Goal: Find specific page/section: Find specific page/section

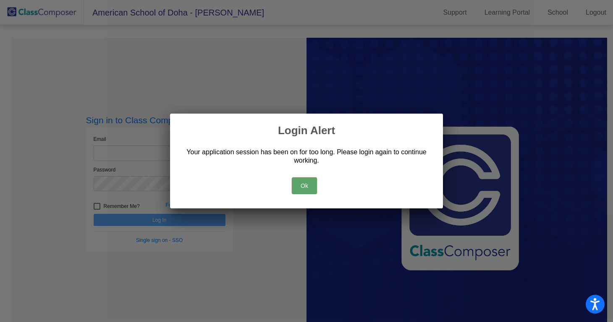
click at [306, 187] on button "Ok" at bounding box center [304, 186] width 25 height 17
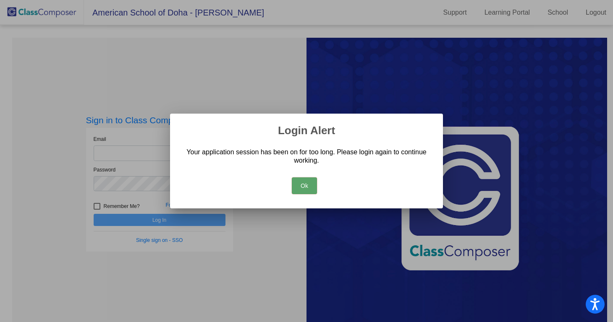
click at [310, 187] on button "Ok" at bounding box center [304, 186] width 25 height 17
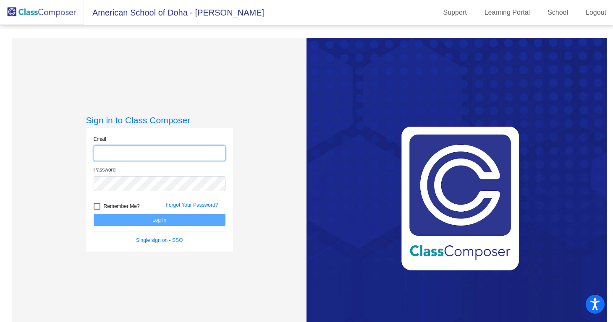
click at [152, 151] on input "email" at bounding box center [160, 154] width 132 height 16
type input "[PERSON_NAME][EMAIL_ADDRESS][PERSON_NAME][DOMAIN_NAME]"
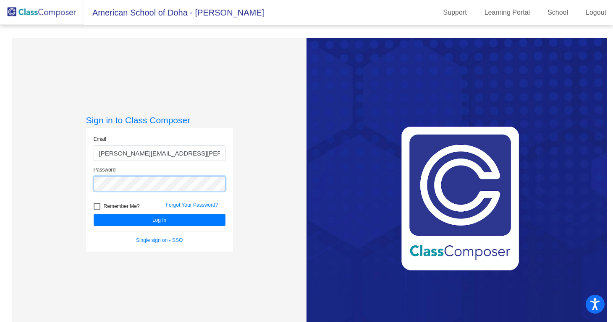
click at [94, 214] on button "Log In" at bounding box center [160, 220] width 132 height 12
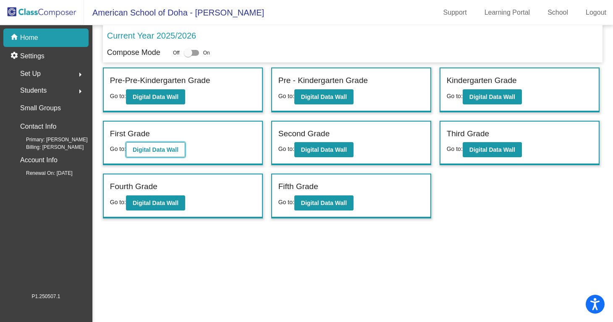
click at [153, 148] on b "Digital Data Wall" at bounding box center [156, 150] width 46 height 7
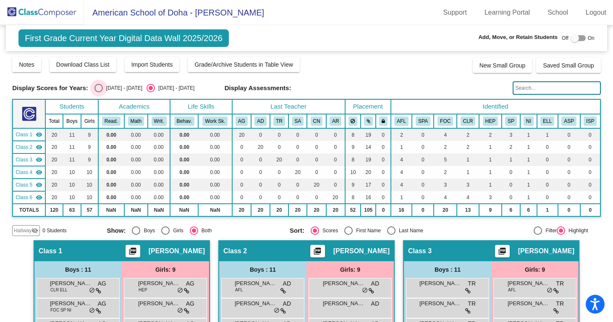
click at [98, 86] on div "Select an option" at bounding box center [98, 88] width 8 height 8
click at [98, 92] on input "[DATE] - [DATE]" at bounding box center [98, 92] width 0 height 0
radio input "true"
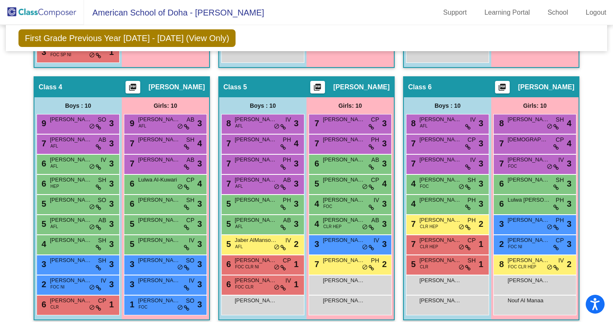
scroll to position [442, 0]
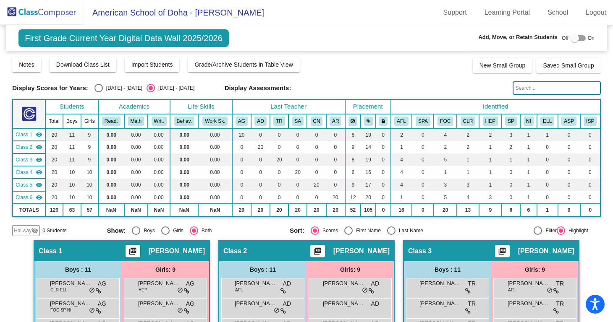
click at [104, 87] on div "[DATE] - [DATE]" at bounding box center [122, 88] width 39 height 8
click at [99, 92] on input "[DATE] - [DATE]" at bounding box center [98, 92] width 0 height 0
radio input "true"
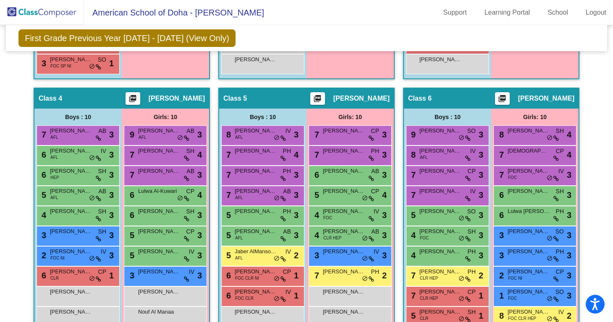
scroll to position [425, 0]
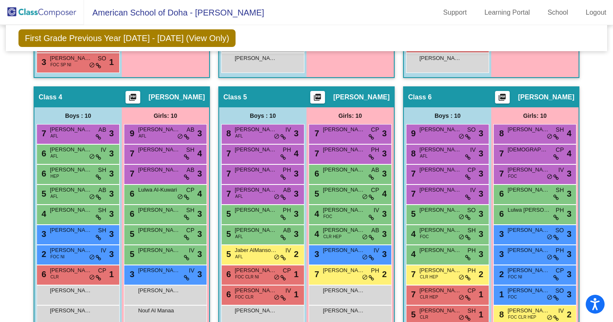
click at [22, 183] on div "Hallway - Hallway Class picture_as_pdf Add Student First Name Last Name Student…" at bounding box center [306, 77] width 589 height 526
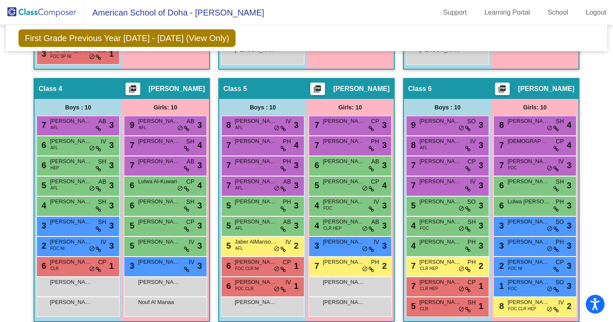
scroll to position [442, 0]
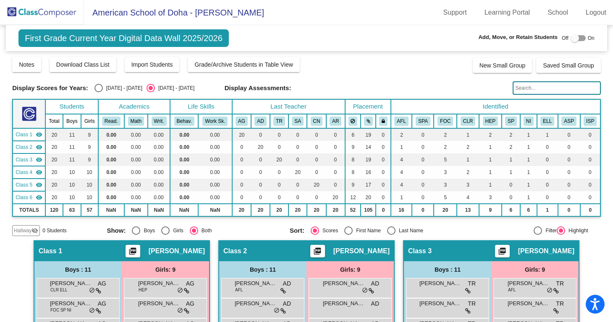
click at [115, 86] on div "[DATE] - [DATE]" at bounding box center [122, 88] width 39 height 8
click at [99, 92] on input "[DATE] - [DATE]" at bounding box center [98, 92] width 0 height 0
radio input "true"
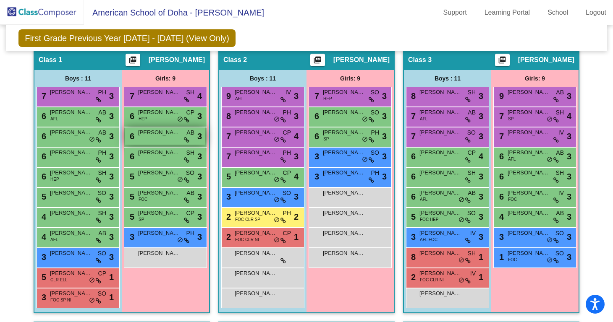
scroll to position [189, 0]
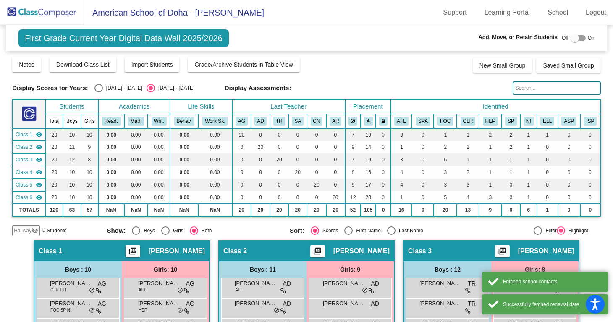
click at [100, 86] on div "Select an option" at bounding box center [98, 88] width 8 height 8
click at [99, 92] on input "[DATE] - [DATE]" at bounding box center [98, 92] width 0 height 0
radio input "true"
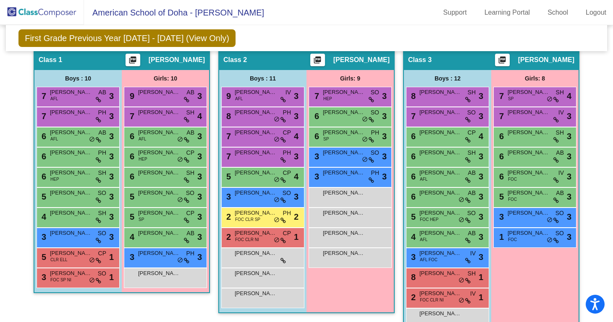
scroll to position [195, 0]
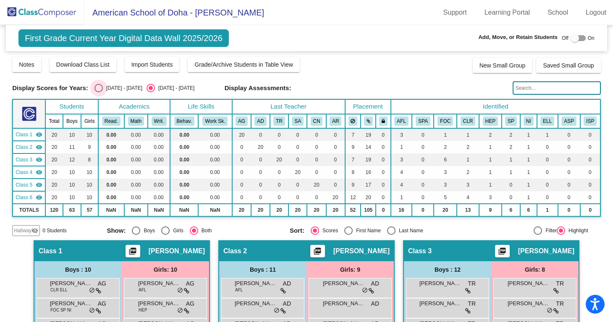
click at [111, 86] on div "[DATE] - [DATE]" at bounding box center [122, 88] width 39 height 8
click at [99, 92] on input "[DATE] - [DATE]" at bounding box center [98, 92] width 0 height 0
radio input "true"
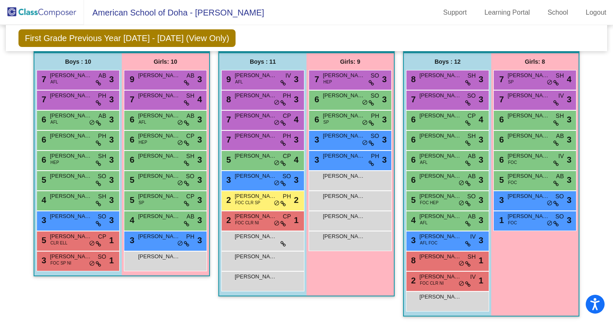
scroll to position [201, 0]
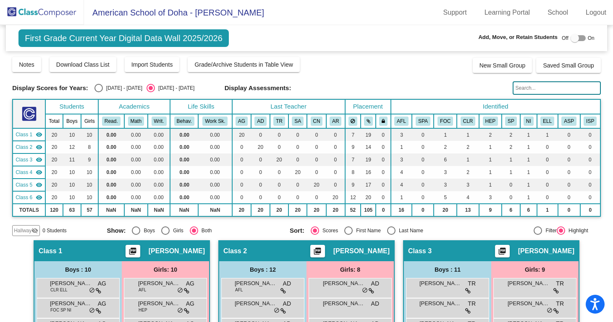
click at [99, 86] on div "Select an option" at bounding box center [98, 88] width 8 height 8
click at [99, 92] on input "[DATE] - [DATE]" at bounding box center [98, 92] width 0 height 0
radio input "true"
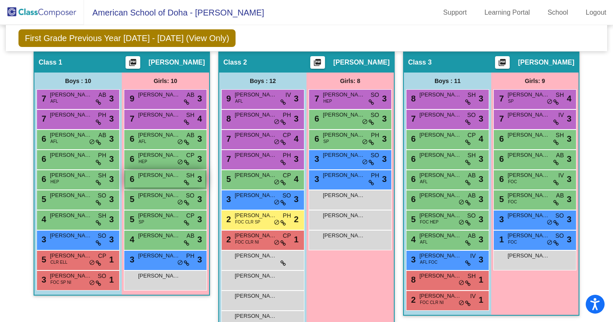
scroll to position [197, 0]
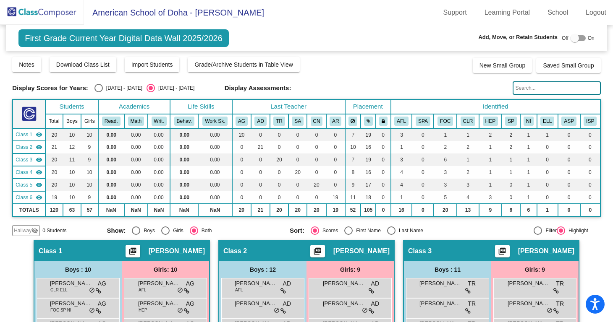
click at [99, 89] on div "Select an option" at bounding box center [98, 88] width 8 height 8
click at [99, 92] on input "[DATE] - [DATE]" at bounding box center [98, 92] width 0 height 0
radio input "true"
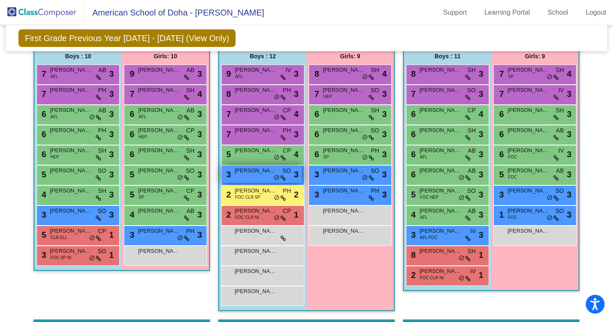
scroll to position [226, 0]
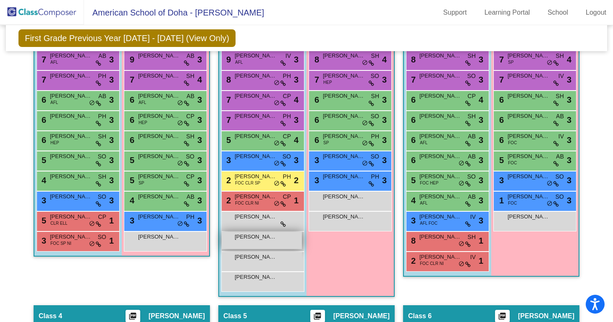
click at [275, 241] on div "Muhammad Al-Haj lock do_not_disturb_alt" at bounding box center [262, 240] width 80 height 17
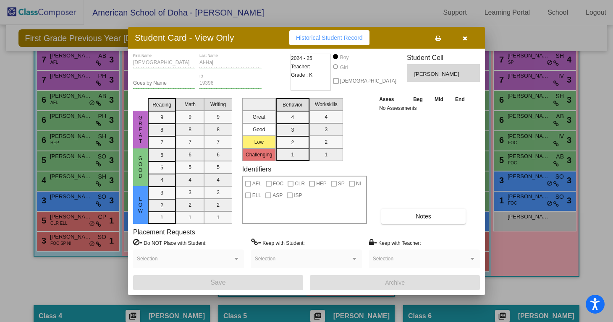
click at [466, 39] on icon "button" at bounding box center [465, 38] width 5 height 6
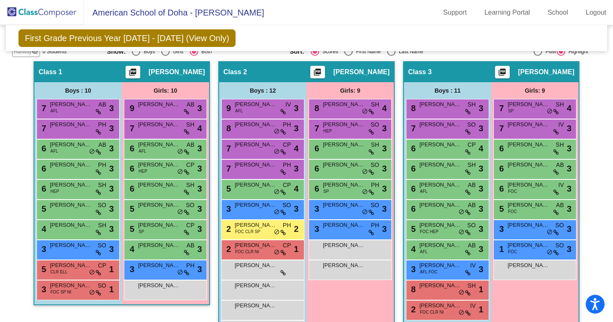
scroll to position [176, 0]
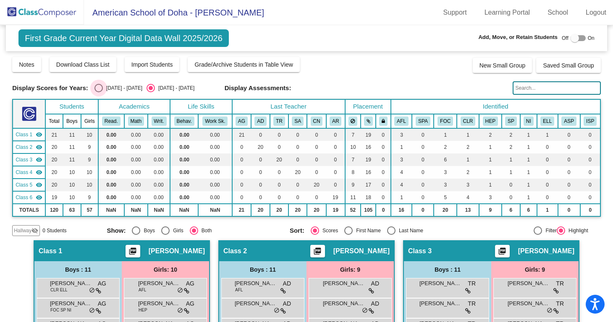
click at [112, 86] on div "[DATE] - [DATE]" at bounding box center [122, 88] width 39 height 8
click at [99, 92] on input "[DATE] - [DATE]" at bounding box center [98, 92] width 0 height 0
radio input "true"
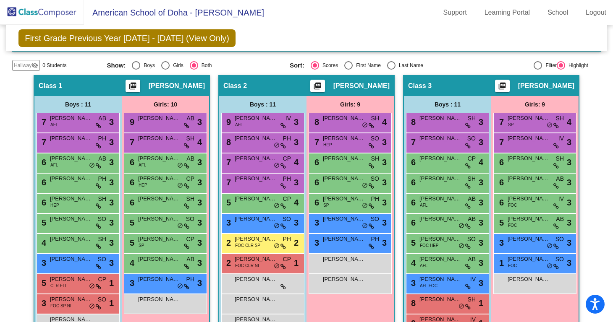
scroll to position [167, 0]
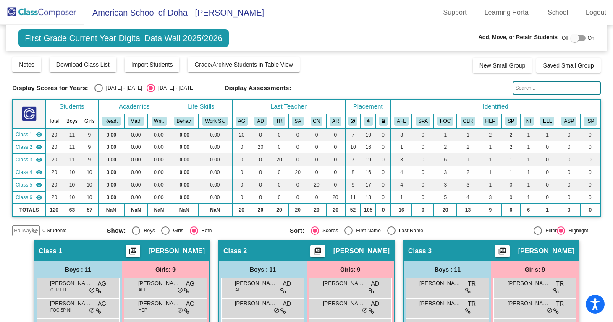
click at [107, 86] on div "[DATE] - [DATE]" at bounding box center [122, 88] width 39 height 8
click at [99, 92] on input "[DATE] - [DATE]" at bounding box center [98, 92] width 0 height 0
radio input "true"
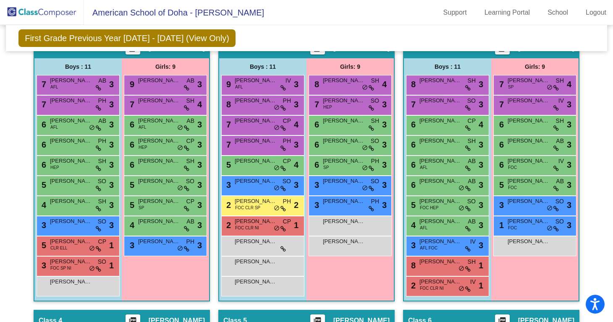
scroll to position [203, 0]
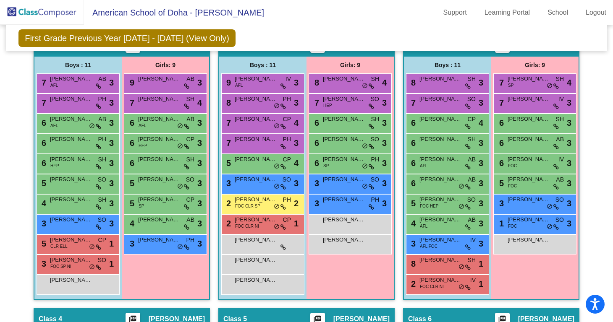
click at [595, 162] on div "Hallway - Hallway Class picture_as_pdf Add Student First Name Last Name Student…" at bounding box center [306, 299] width 589 height 526
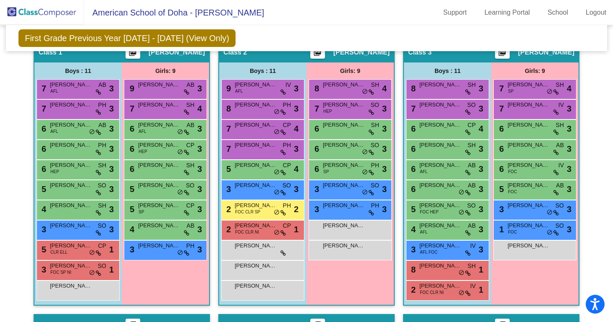
scroll to position [197, 0]
click at [446, 212] on div "5 Presley Brotherton FOC HEP SO lock do_not_disturb_alt 3" at bounding box center [446, 209] width 80 height 17
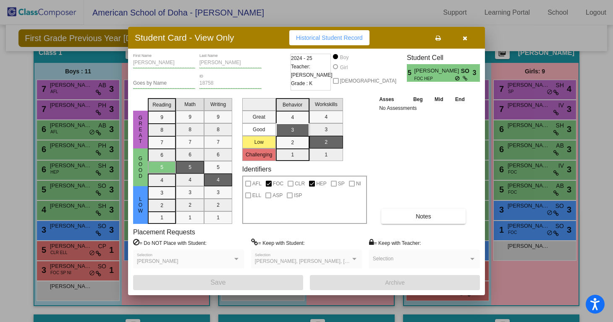
click at [466, 37] on icon "button" at bounding box center [465, 38] width 5 height 6
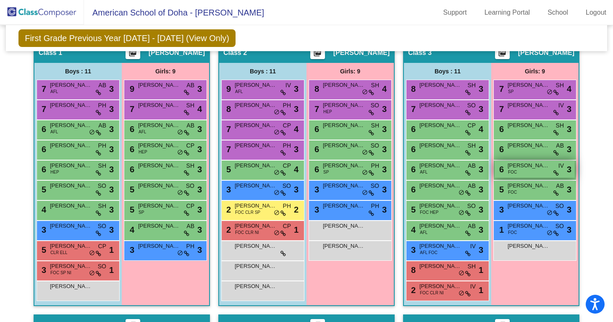
click at [522, 168] on span "[PERSON_NAME]" at bounding box center [529, 166] width 42 height 8
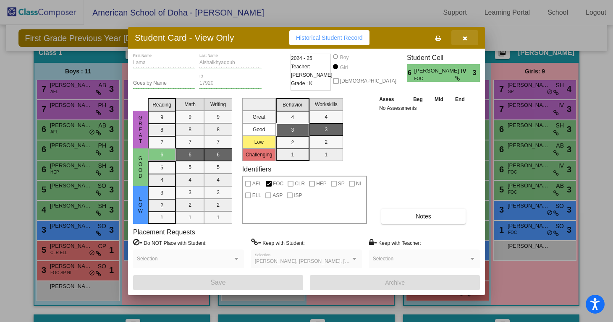
click at [468, 39] on button "button" at bounding box center [464, 37] width 27 height 15
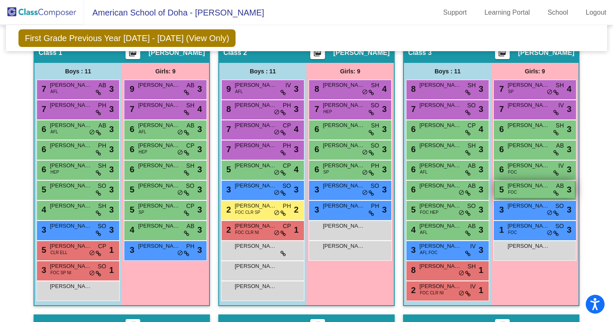
click at [517, 187] on span "Samara Fouzan" at bounding box center [529, 186] width 42 height 8
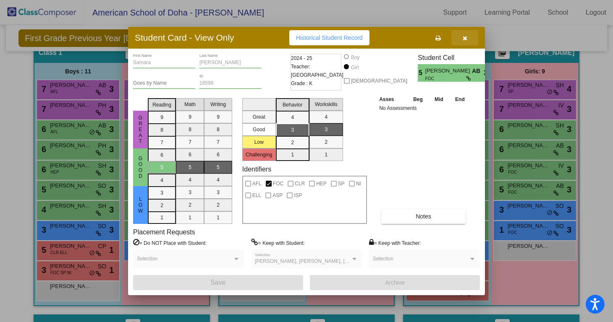
click at [467, 38] on icon "button" at bounding box center [465, 38] width 5 height 6
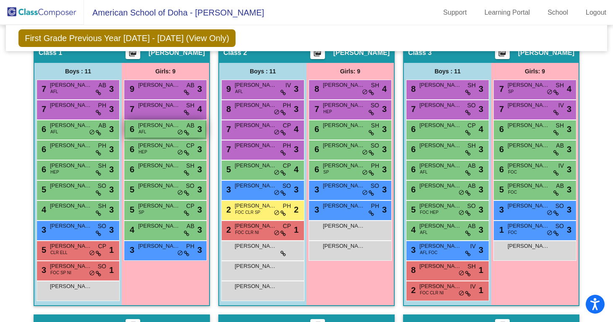
click at [157, 130] on div "6 Alya Zebeib AFL AB lock do_not_disturb_alt 3" at bounding box center [165, 129] width 80 height 17
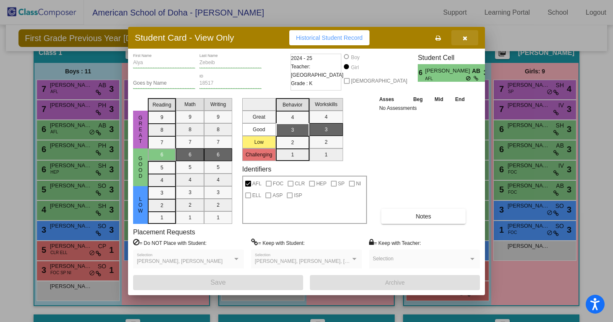
click at [466, 44] on button "button" at bounding box center [464, 37] width 27 height 15
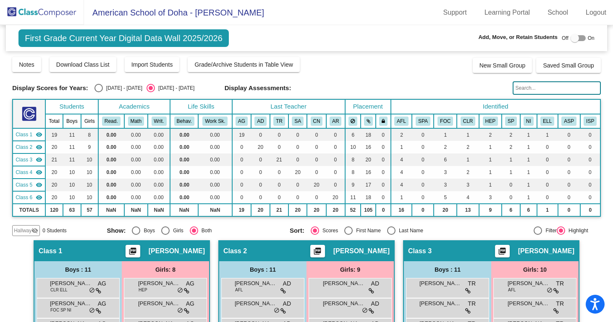
click at [123, 87] on div "[DATE] - [DATE]" at bounding box center [122, 88] width 39 height 8
click at [99, 92] on input "[DATE] - [DATE]" at bounding box center [98, 92] width 0 height 0
radio input "true"
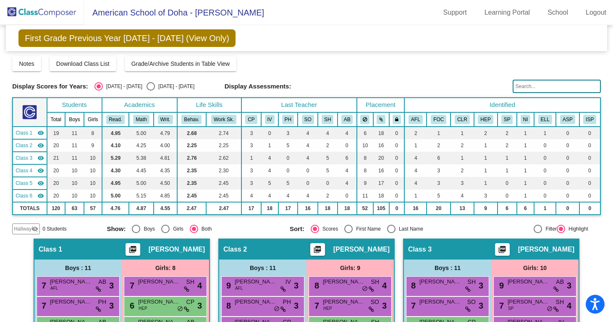
click at [147, 87] on div "Select an option" at bounding box center [151, 86] width 8 height 8
click at [150, 91] on input "[DATE] - [DATE]" at bounding box center [150, 91] width 0 height 0
radio input "true"
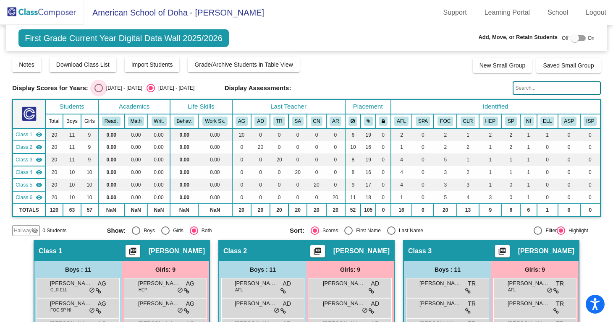
click at [99, 85] on div "Select an option" at bounding box center [98, 88] width 8 height 8
click at [99, 92] on input "[DATE] - [DATE]" at bounding box center [98, 92] width 0 height 0
radio input "true"
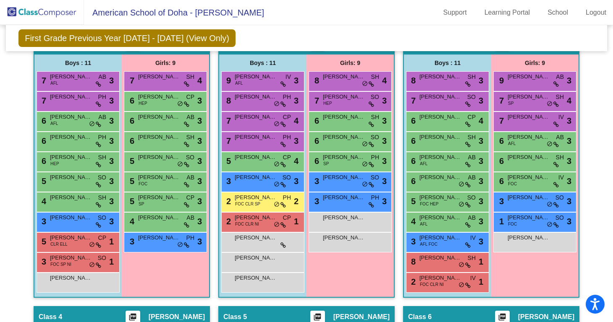
scroll to position [207, 0]
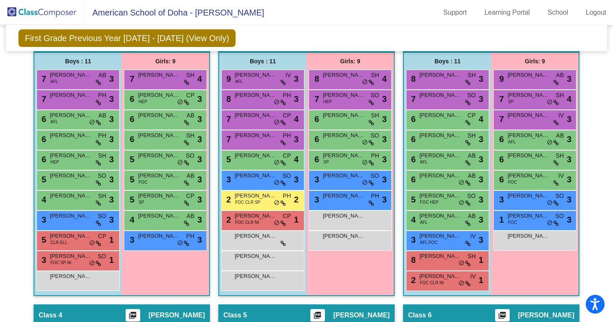
click at [10, 152] on mat-sidenav-content "First Grade Previous Year 2024 - 2025 (View Only) Add, Move, or Retain Students…" at bounding box center [306, 173] width 613 height 297
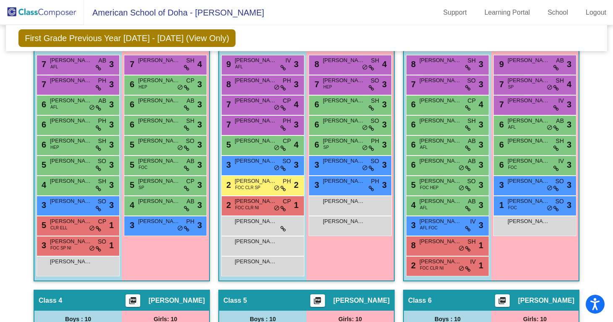
scroll to position [224, 0]
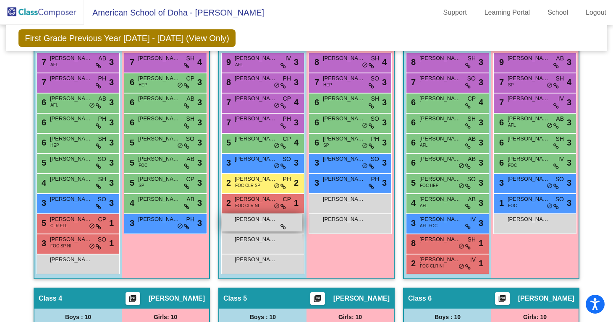
click at [257, 220] on span "[PERSON_NAME]" at bounding box center [256, 219] width 42 height 8
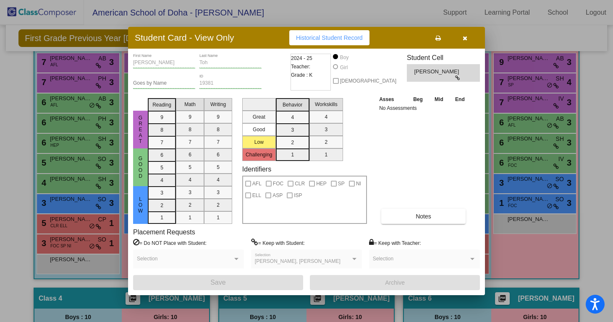
click at [467, 38] on icon "button" at bounding box center [465, 38] width 5 height 6
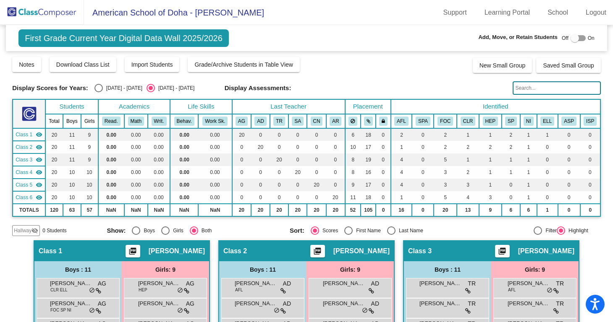
click at [109, 93] on div "Display Scores for Years: 2024 - 2025 2025 - 2026 Display Assessments:" at bounding box center [306, 87] width 589 height 13
click at [105, 87] on div "[DATE] - [DATE]" at bounding box center [122, 88] width 39 height 8
click at [99, 92] on input "[DATE] - [DATE]" at bounding box center [98, 92] width 0 height 0
radio input "true"
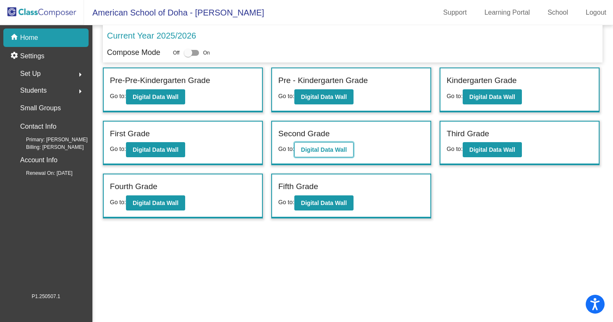
click at [315, 149] on b "Digital Data Wall" at bounding box center [324, 150] width 46 height 7
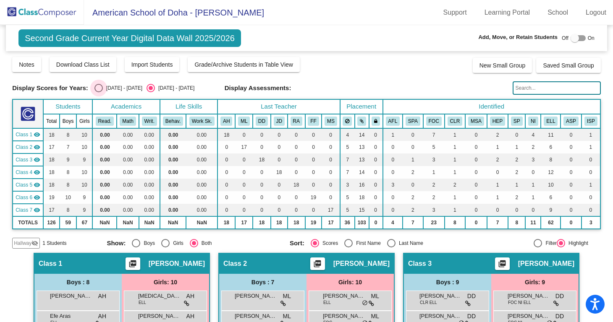
click at [99, 87] on div "Select an option" at bounding box center [98, 88] width 8 height 8
click at [99, 92] on input "[DATE] - [DATE]" at bounding box center [98, 92] width 0 height 0
radio input "true"
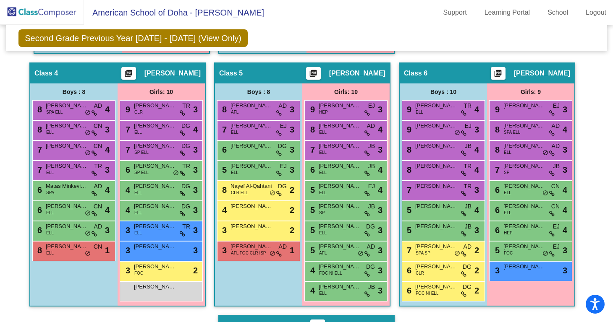
scroll to position [443, 0]
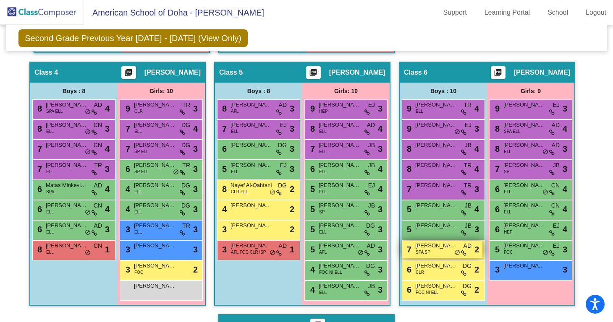
click at [424, 251] on span "SPA SP" at bounding box center [423, 252] width 15 height 6
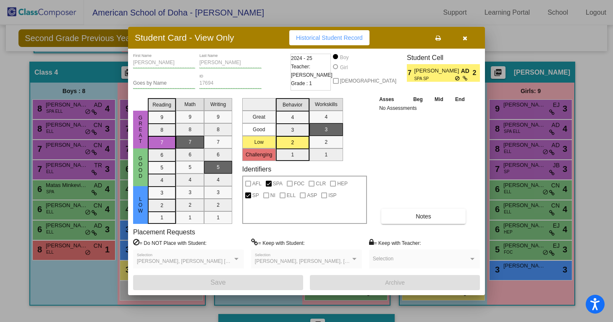
click at [463, 39] on icon "button" at bounding box center [465, 38] width 5 height 6
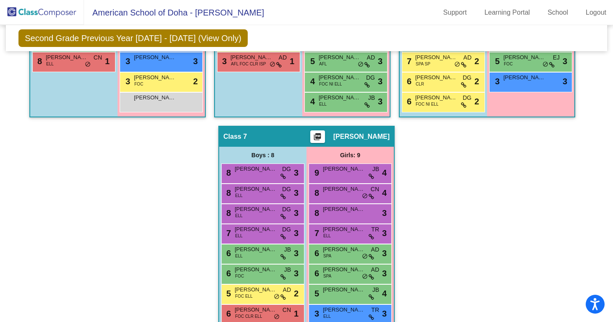
scroll to position [667, 0]
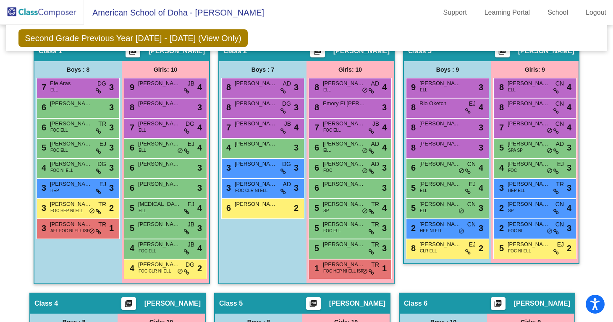
scroll to position [186, 0]
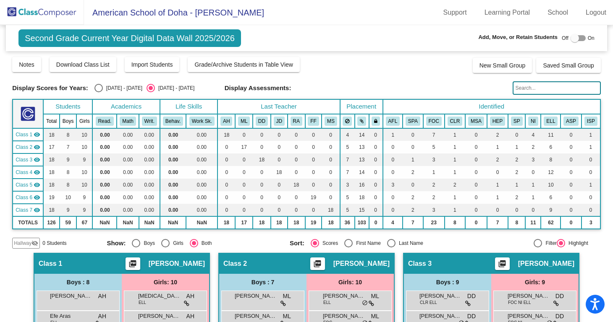
click at [108, 90] on div "[DATE] - [DATE]" at bounding box center [122, 88] width 39 height 8
click at [99, 92] on input "[DATE] - [DATE]" at bounding box center [98, 92] width 0 height 0
radio input "true"
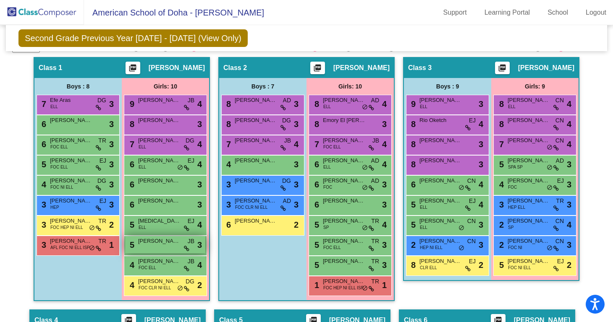
scroll to position [196, 0]
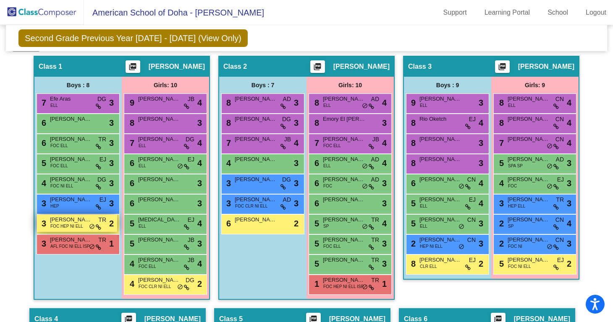
click at [68, 226] on span "FOC HEP NI ELL" at bounding box center [66, 226] width 33 height 6
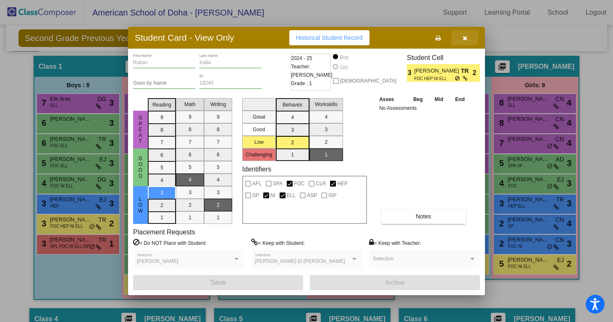
click at [461, 36] on button "button" at bounding box center [464, 37] width 27 height 15
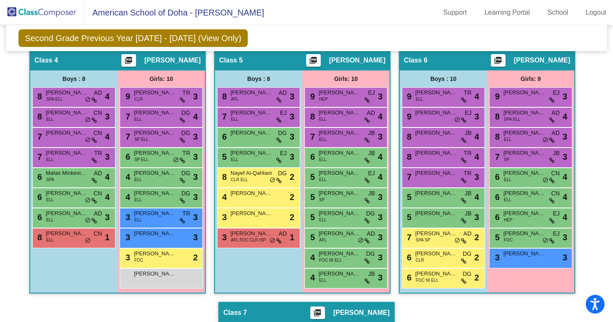
scroll to position [456, 0]
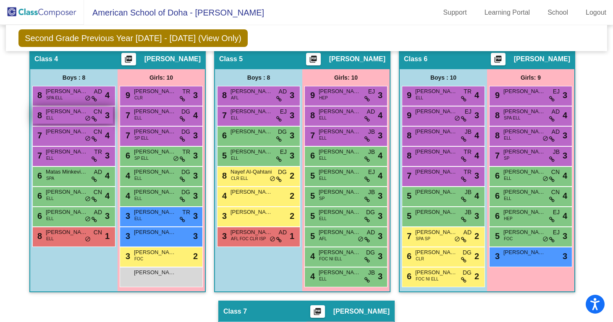
click at [76, 118] on div "8 Eissa Al - Jaber ELL CN lock do_not_disturb_alt 3" at bounding box center [73, 115] width 80 height 17
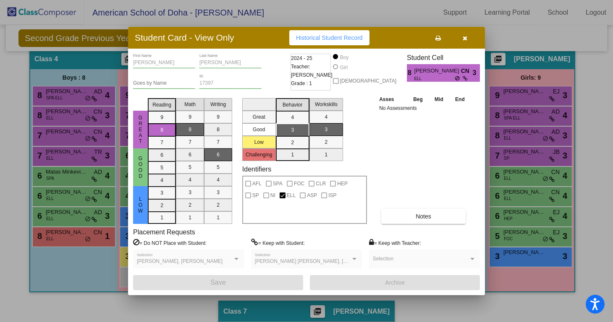
click at [461, 38] on button "button" at bounding box center [464, 37] width 27 height 15
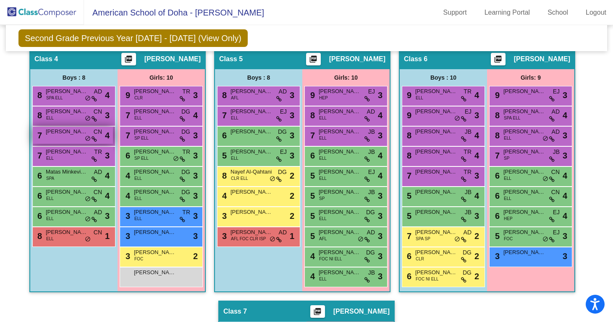
click at [59, 140] on div "7 Ryan Shin-Jin CN lock do_not_disturb_alt 4" at bounding box center [73, 135] width 80 height 17
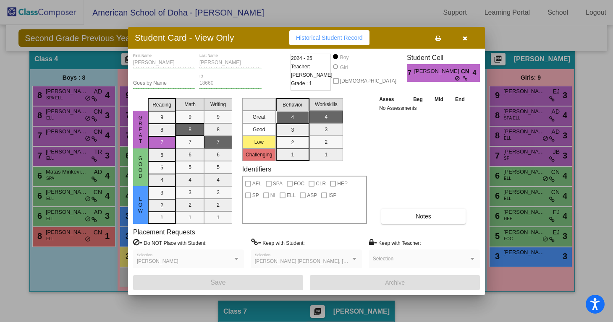
click at [466, 37] on icon "button" at bounding box center [465, 38] width 5 height 6
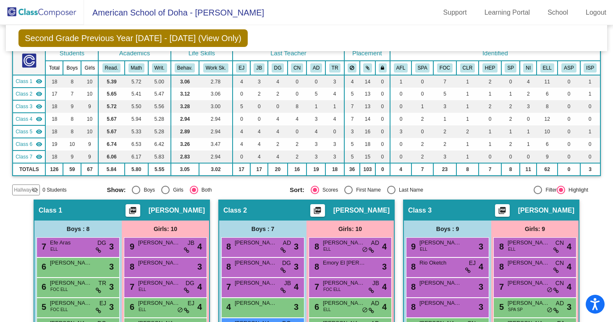
scroll to position [51, 0]
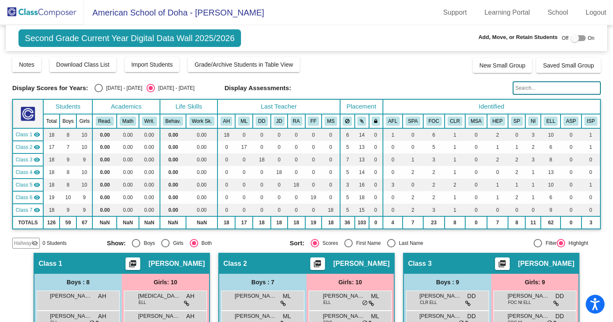
click at [108, 85] on div "[DATE] - [DATE]" at bounding box center [122, 88] width 39 height 8
click at [99, 92] on input "[DATE] - [DATE]" at bounding box center [98, 92] width 0 height 0
radio input "true"
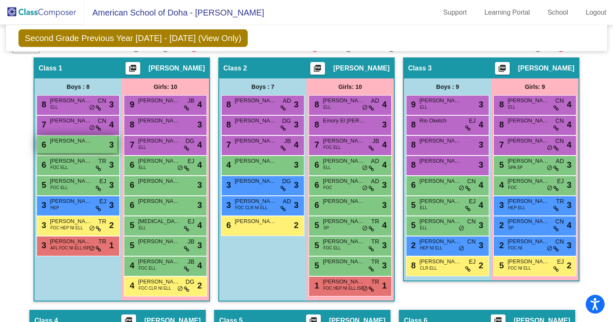
scroll to position [177, 0]
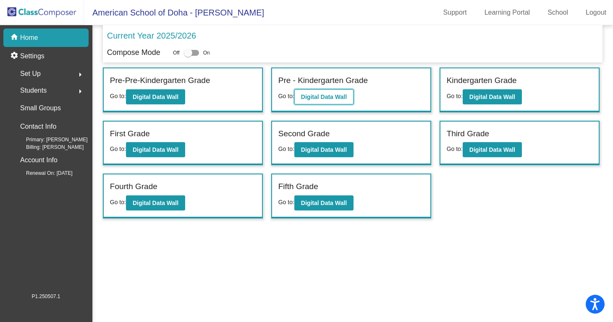
click at [326, 98] on b "Digital Data Wall" at bounding box center [324, 97] width 46 height 7
click at [485, 101] on button "Digital Data Wall" at bounding box center [492, 96] width 59 height 15
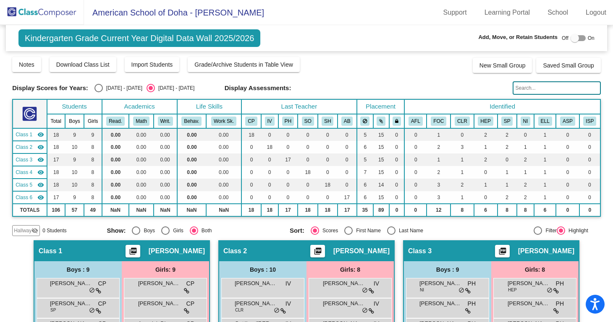
click at [120, 88] on div "[DATE] - [DATE]" at bounding box center [122, 88] width 39 height 8
click at [99, 92] on input "[DATE] - [DATE]" at bounding box center [98, 92] width 0 height 0
radio input "true"
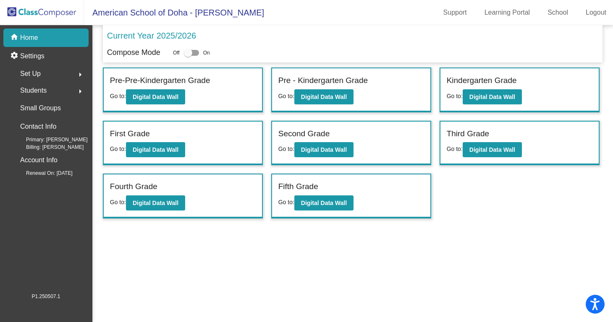
click at [506, 211] on div "Incoming (New students moving into lowest grade) Go to: Incoming Dashboard Pre-…" at bounding box center [353, 143] width 500 height 151
click at [322, 95] on b "Digital Data Wall" at bounding box center [324, 97] width 46 height 7
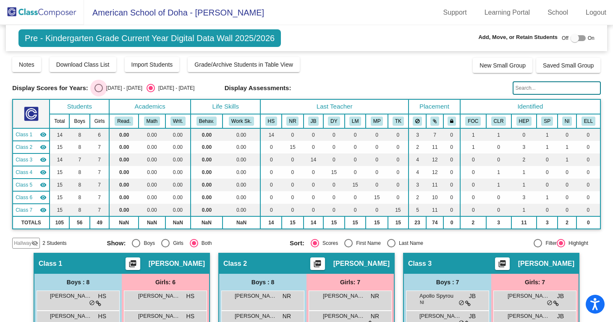
click at [105, 84] on label "[DATE] - [DATE]" at bounding box center [118, 88] width 48 height 8
click at [99, 92] on input "[DATE] - [DATE]" at bounding box center [98, 92] width 0 height 0
radio input "true"
click at [99, 90] on div "Select an option" at bounding box center [98, 88] width 8 height 8
click at [99, 92] on input "[DATE] - [DATE]" at bounding box center [98, 92] width 0 height 0
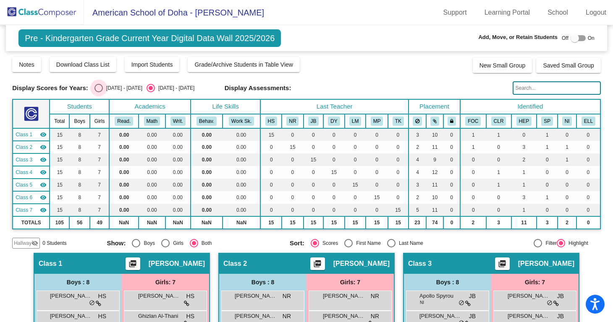
radio input "true"
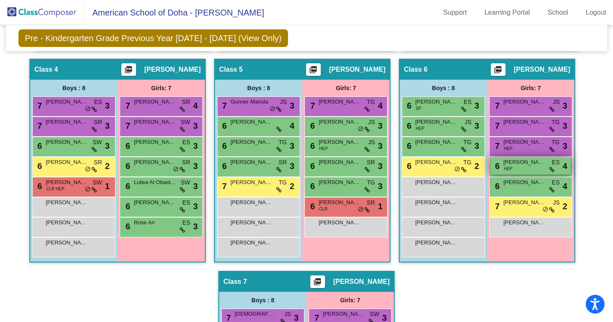
scroll to position [402, 0]
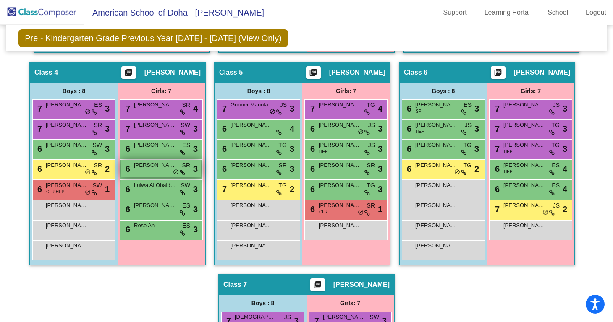
click at [141, 173] on div "6 [PERSON_NAME] lock do_not_disturb_alt 3" at bounding box center [161, 168] width 80 height 17
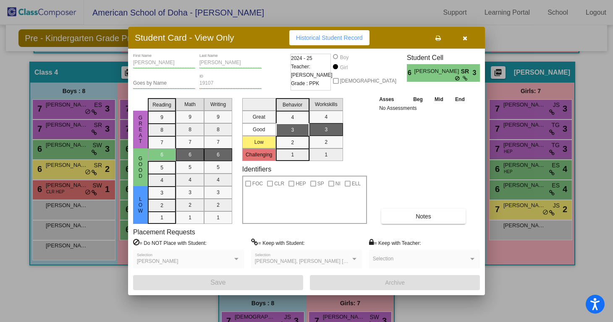
click at [465, 37] on icon "button" at bounding box center [465, 38] width 5 height 6
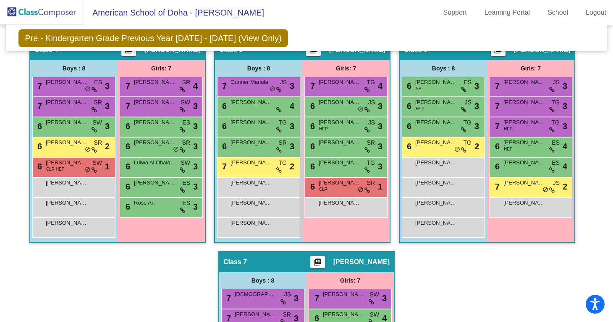
scroll to position [425, 0]
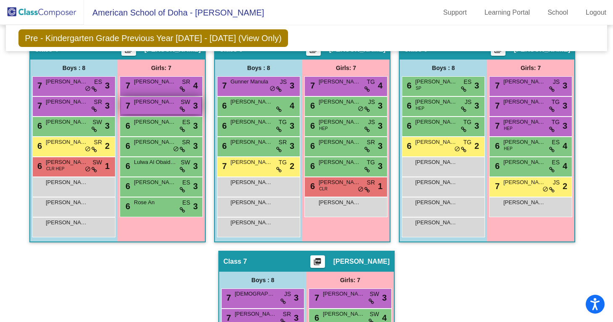
click at [165, 107] on div "7 [PERSON_NAME] SW lock do_not_disturb_alt 3" at bounding box center [161, 105] width 80 height 17
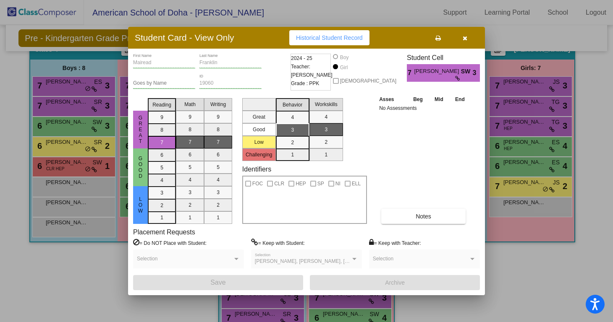
click at [464, 36] on icon "button" at bounding box center [465, 38] width 5 height 6
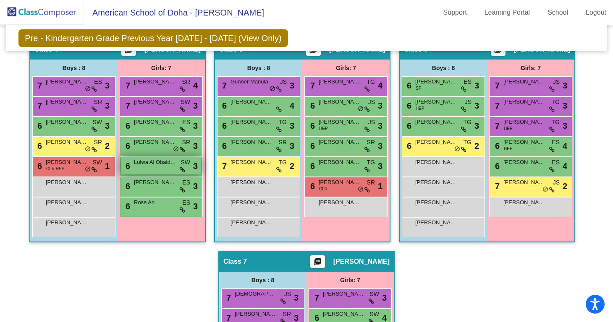
click at [144, 162] on span "Lulwa Al Obaidan" at bounding box center [155, 162] width 42 height 8
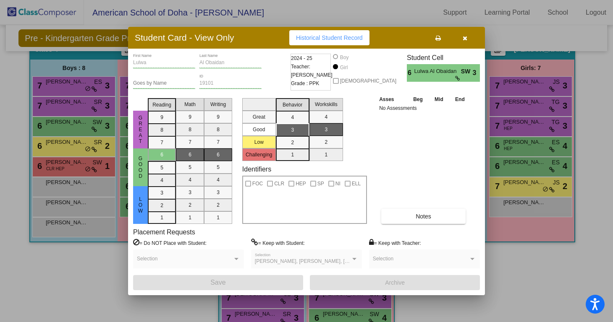
click at [466, 35] on span "button" at bounding box center [465, 37] width 5 height 7
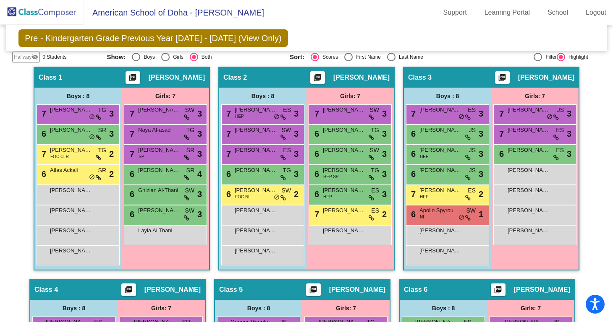
scroll to position [182, 0]
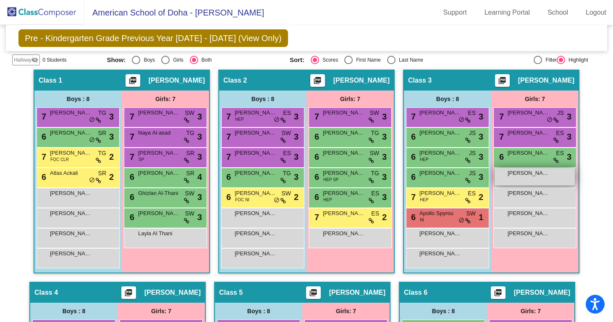
click at [529, 177] on span "[PERSON_NAME]" at bounding box center [529, 173] width 42 height 8
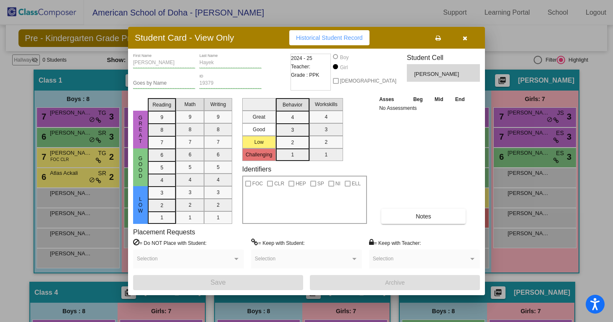
click at [463, 40] on icon "button" at bounding box center [465, 38] width 5 height 6
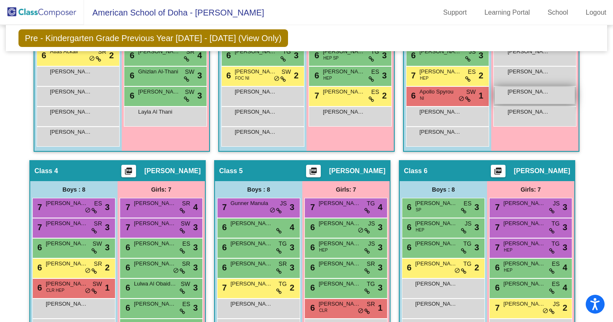
scroll to position [304, 0]
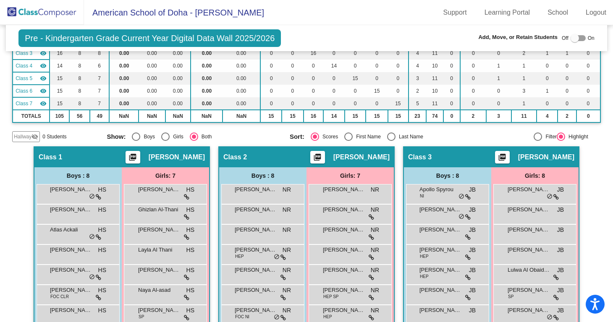
scroll to position [31, 0]
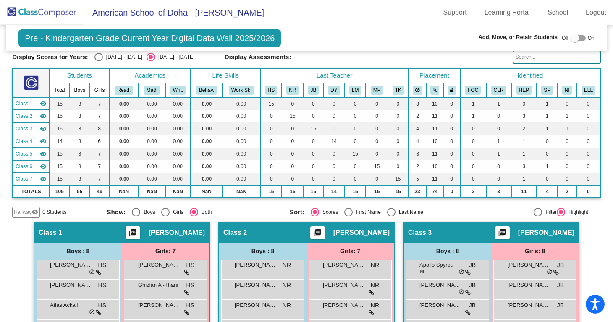
click at [114, 55] on div "[DATE] - [DATE]" at bounding box center [122, 57] width 39 height 8
click at [99, 61] on input "[DATE] - [DATE]" at bounding box center [98, 61] width 0 height 0
radio input "true"
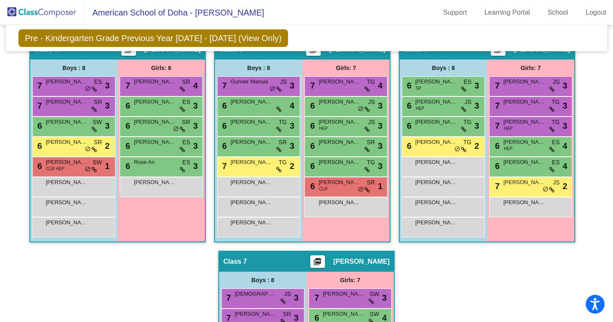
scroll to position [434, 0]
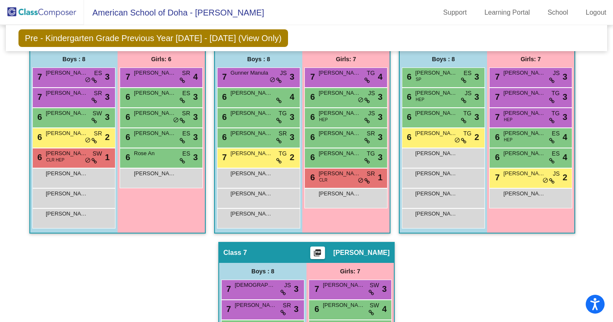
click at [592, 111] on div "Hallway - Hallway Class picture_as_pdf Add Student First Name Last Name Student…" at bounding box center [306, 135] width 589 height 637
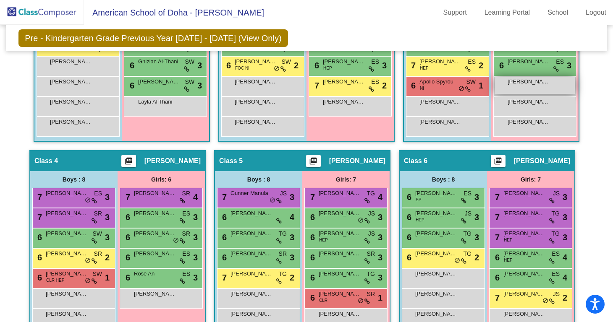
scroll to position [330, 0]
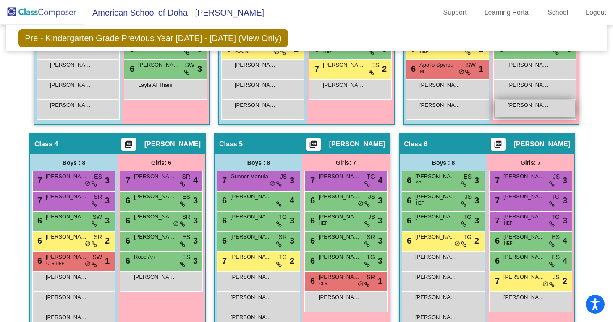
click at [526, 106] on span "[PERSON_NAME]" at bounding box center [529, 105] width 42 height 8
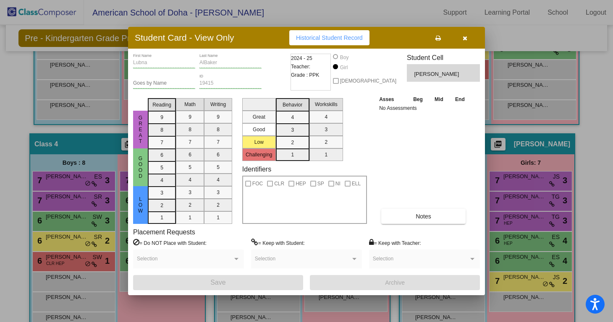
click at [462, 39] on button "button" at bounding box center [464, 37] width 27 height 15
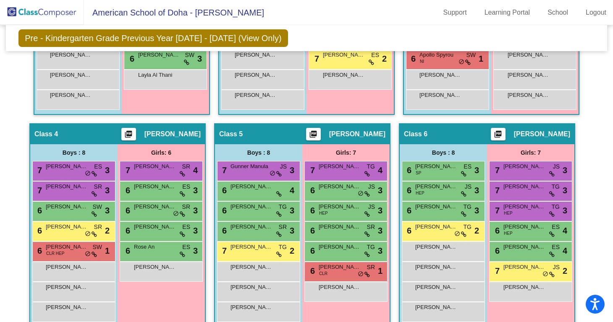
scroll to position [341, 0]
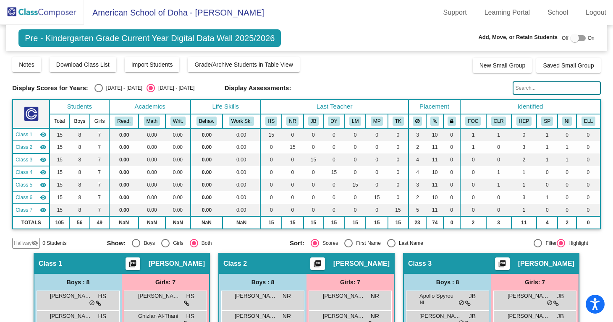
click at [103, 89] on div "[DATE] - [DATE]" at bounding box center [122, 88] width 39 height 8
click at [99, 92] on input "[DATE] - [DATE]" at bounding box center [98, 92] width 0 height 0
radio input "true"
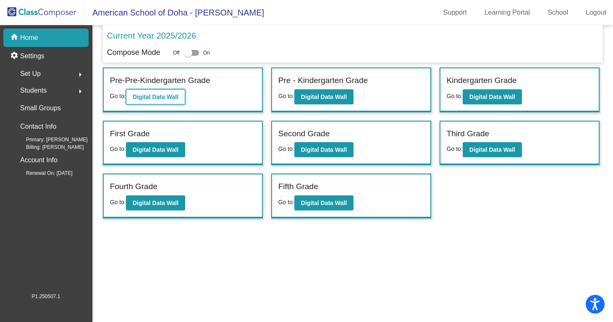
click at [160, 101] on button "Digital Data Wall" at bounding box center [155, 96] width 59 height 15
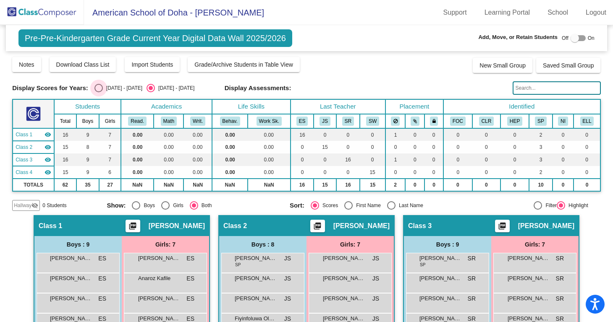
click at [97, 87] on div "Select an option" at bounding box center [98, 88] width 8 height 8
click at [98, 92] on input "[DATE] - [DATE]" at bounding box center [98, 92] width 0 height 0
radio input "true"
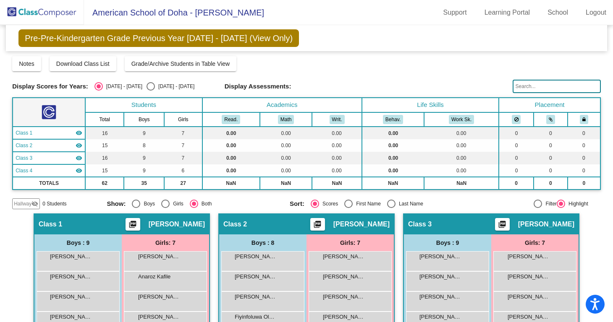
click at [147, 87] on div "Select an option" at bounding box center [151, 86] width 8 height 8
click at [150, 91] on input "[DATE] - [DATE]" at bounding box center [150, 91] width 0 height 0
radio input "true"
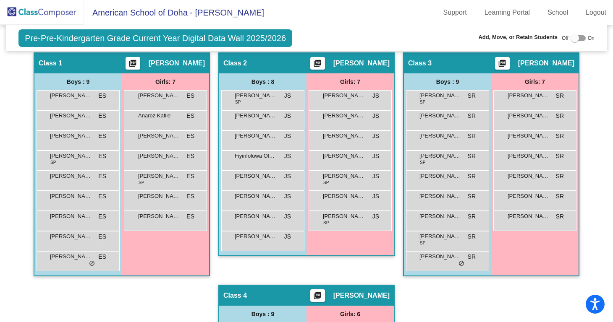
scroll to position [162, 0]
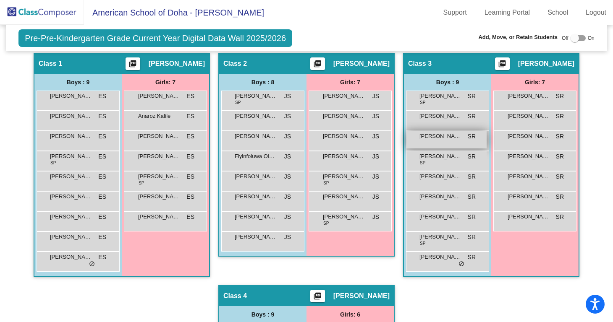
click at [425, 136] on span "[PERSON_NAME]" at bounding box center [440, 136] width 42 height 8
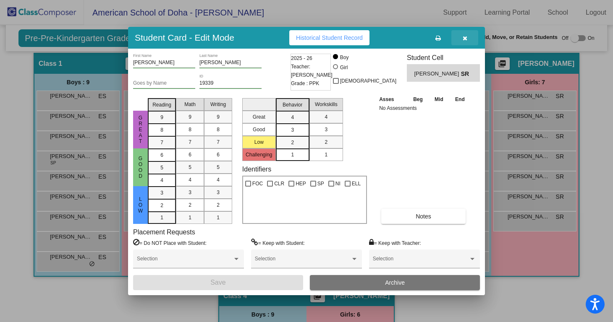
click at [469, 42] on button "button" at bounding box center [464, 37] width 27 height 15
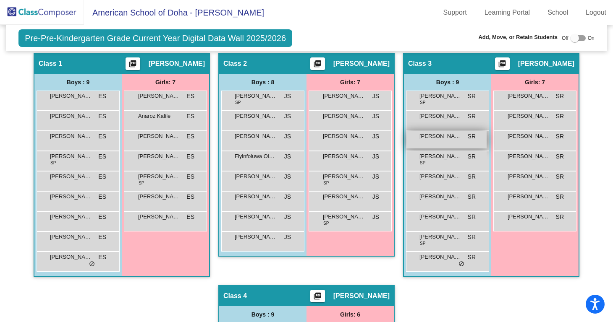
click at [435, 136] on span "[PERSON_NAME]" at bounding box center [440, 136] width 42 height 8
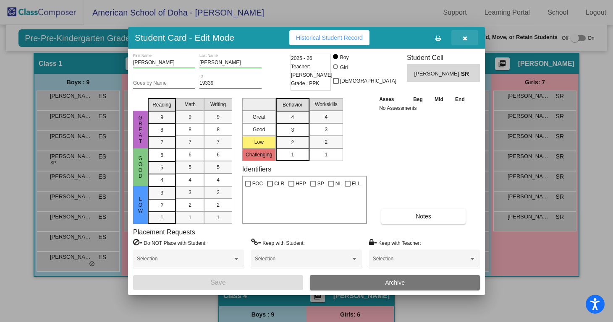
click at [461, 40] on button "button" at bounding box center [464, 37] width 27 height 15
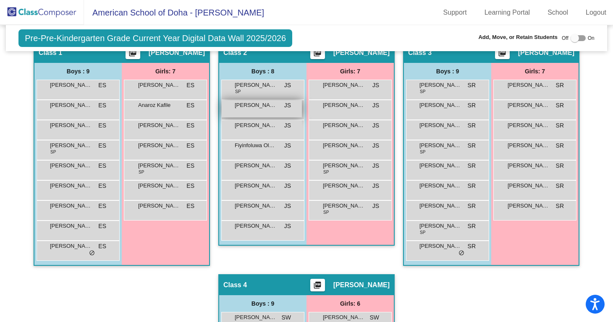
scroll to position [154, 0]
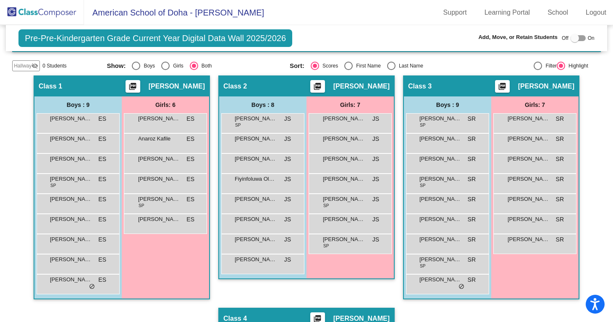
scroll to position [144, 0]
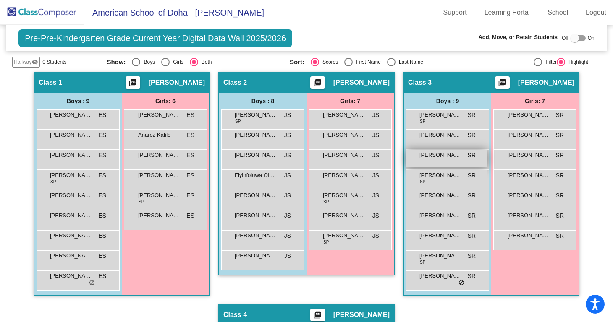
click at [422, 162] on div "[PERSON_NAME] lock do_not_disturb_alt" at bounding box center [446, 158] width 80 height 17
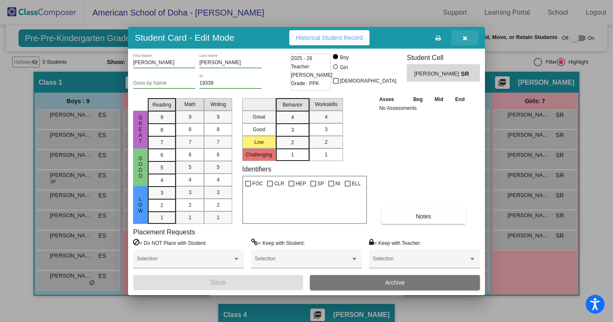
click at [467, 37] on button "button" at bounding box center [464, 37] width 27 height 15
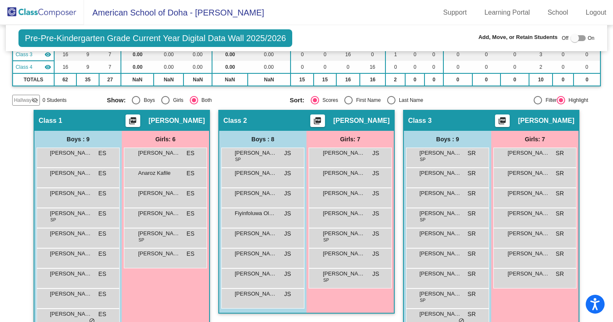
scroll to position [105, 0]
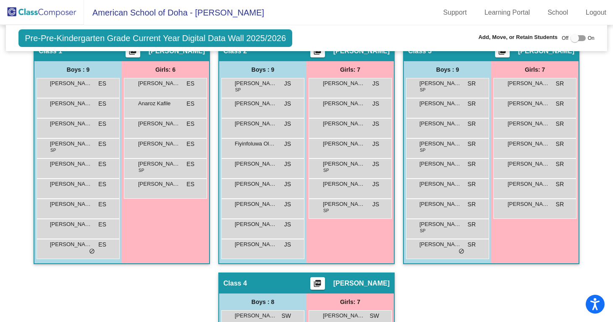
scroll to position [176, 0]
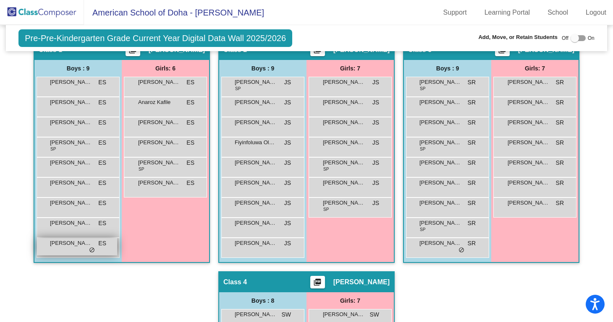
click at [62, 244] on span "[PERSON_NAME]" at bounding box center [71, 243] width 42 height 8
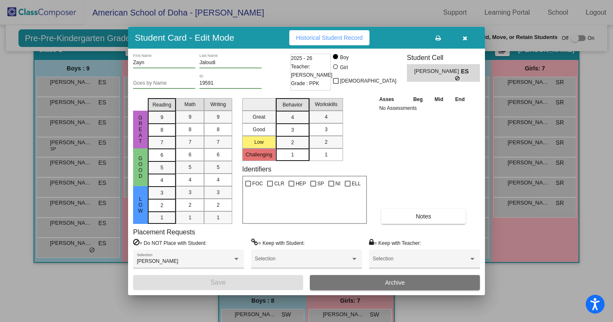
click at [466, 42] on button "button" at bounding box center [464, 37] width 27 height 15
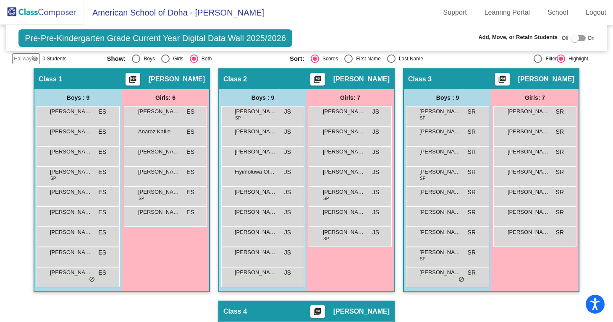
scroll to position [147, 0]
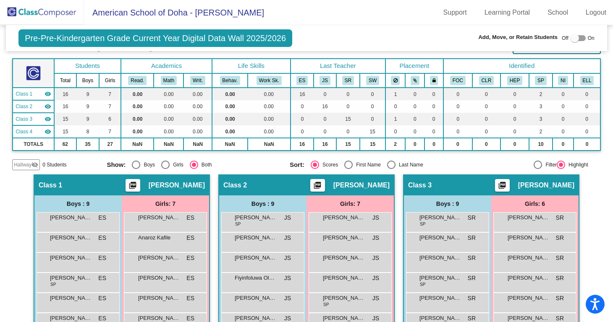
scroll to position [42, 0]
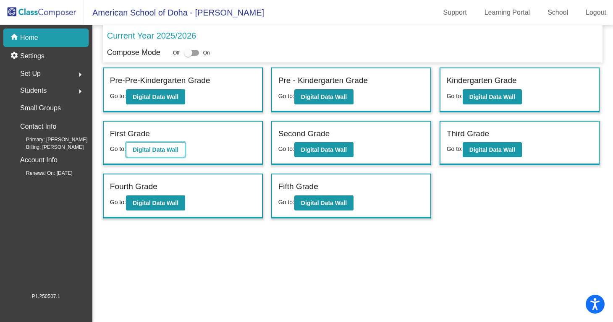
click at [162, 149] on b "Digital Data Wall" at bounding box center [156, 150] width 46 height 7
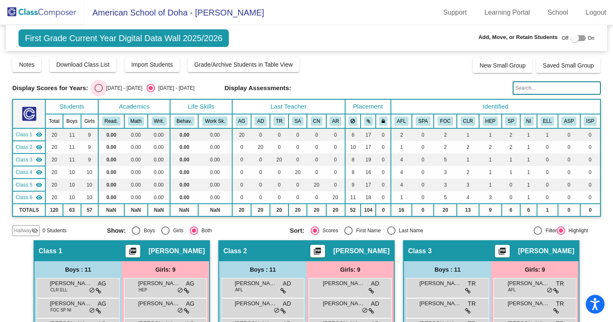
click at [112, 88] on div "[DATE] - [DATE]" at bounding box center [122, 88] width 39 height 8
click at [99, 92] on input "[DATE] - [DATE]" at bounding box center [98, 92] width 0 height 0
radio input "true"
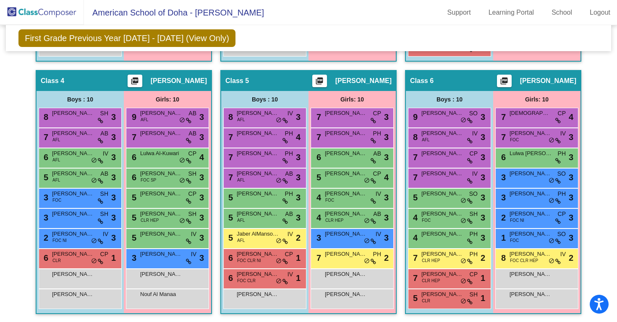
scroll to position [442, 0]
